Goal: Use online tool/utility: Use online tool/utility

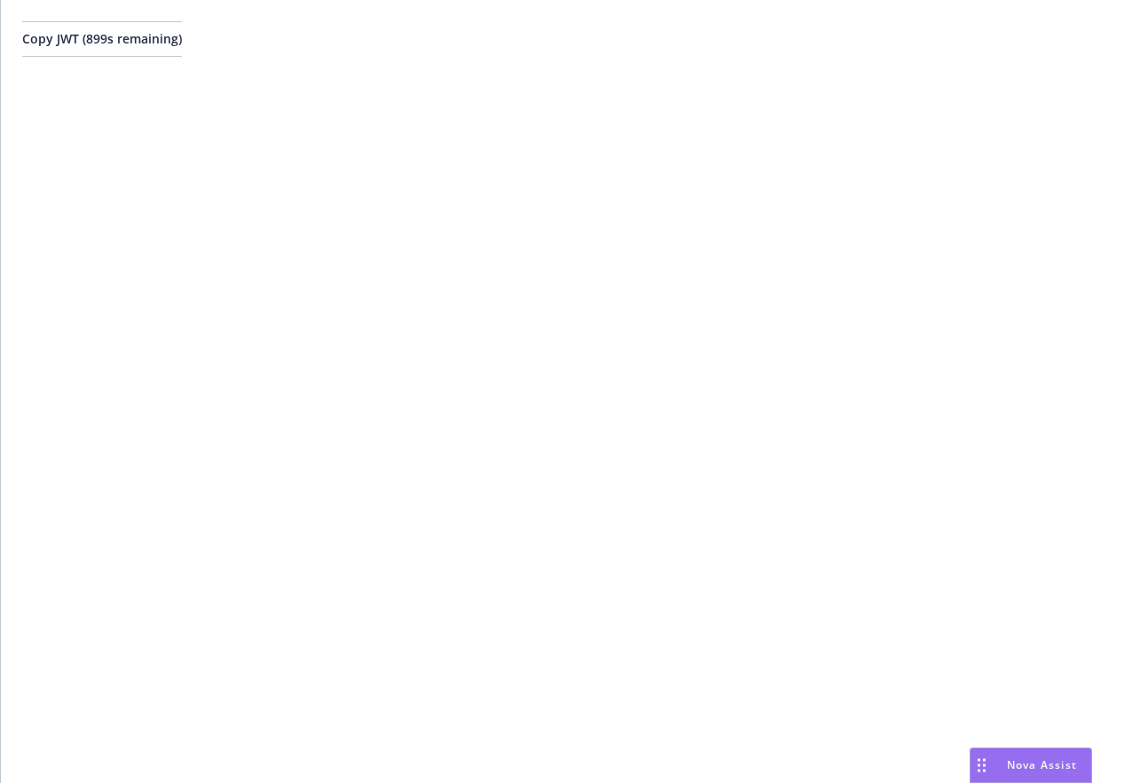
click at [104, 37] on span "Copy JWT ( 899 s remaining)" at bounding box center [102, 38] width 160 height 17
click at [177, 42] on span "Copy JWT ( 873 s remaining)" at bounding box center [102, 38] width 160 height 17
click at [135, 44] on span "Copy JWT ( 337 s remaining)" at bounding box center [102, 38] width 160 height 17
